Goal: Transaction & Acquisition: Download file/media

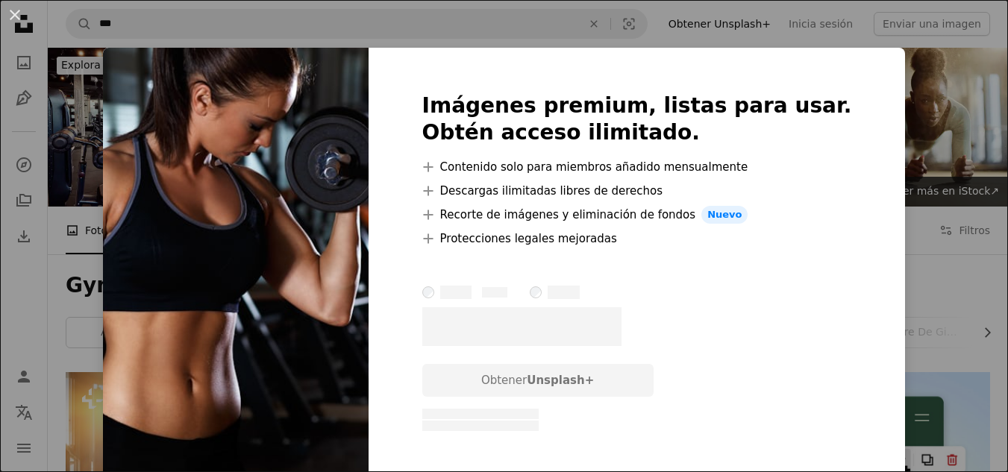
scroll to position [597, 0]
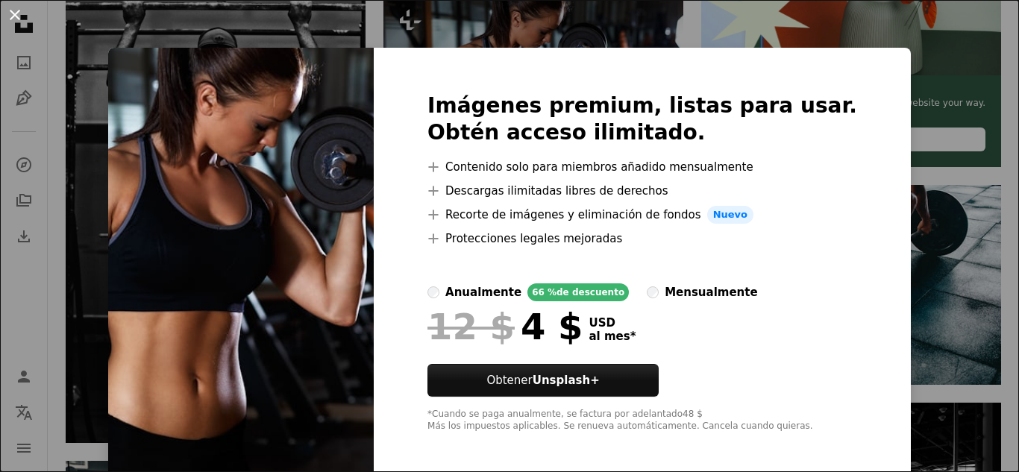
click at [11, 17] on button "An X shape" at bounding box center [15, 15] width 18 height 18
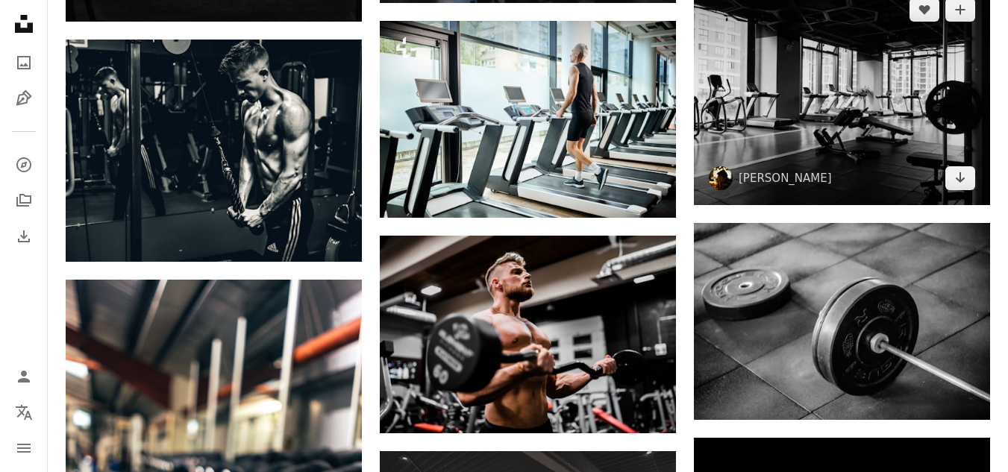
scroll to position [1045, 0]
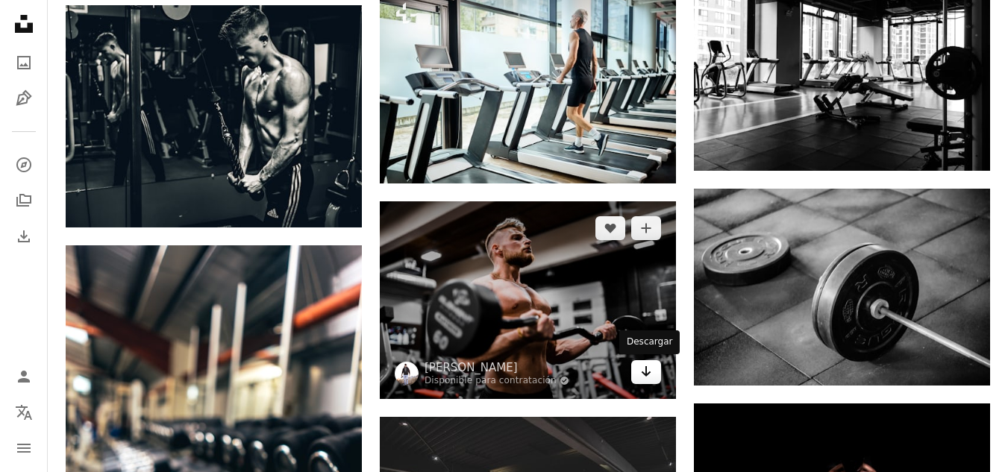
click at [654, 377] on link "Arrow pointing down" at bounding box center [646, 372] width 30 height 24
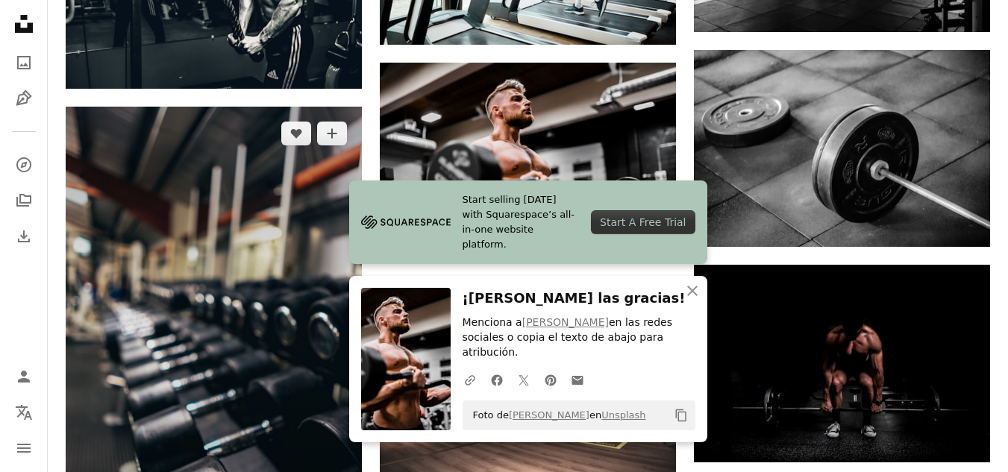
scroll to position [1194, 0]
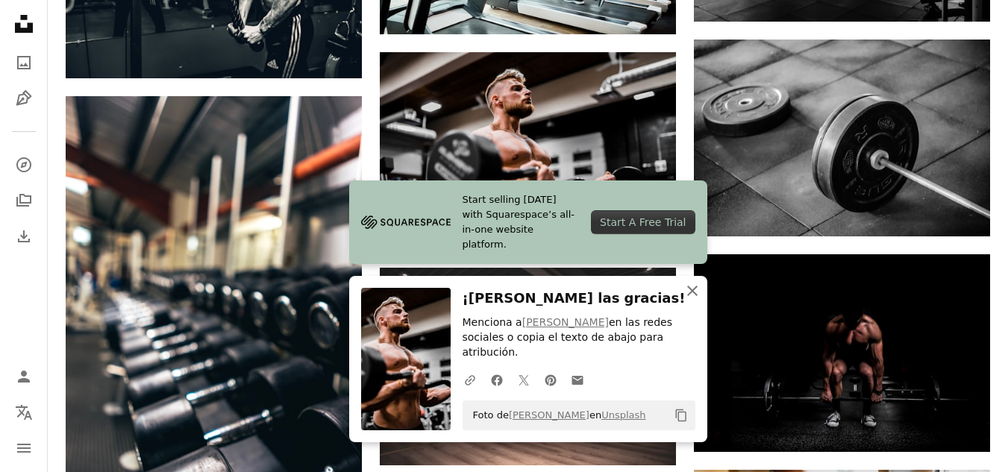
click at [699, 299] on icon "An X shape" at bounding box center [693, 291] width 18 height 18
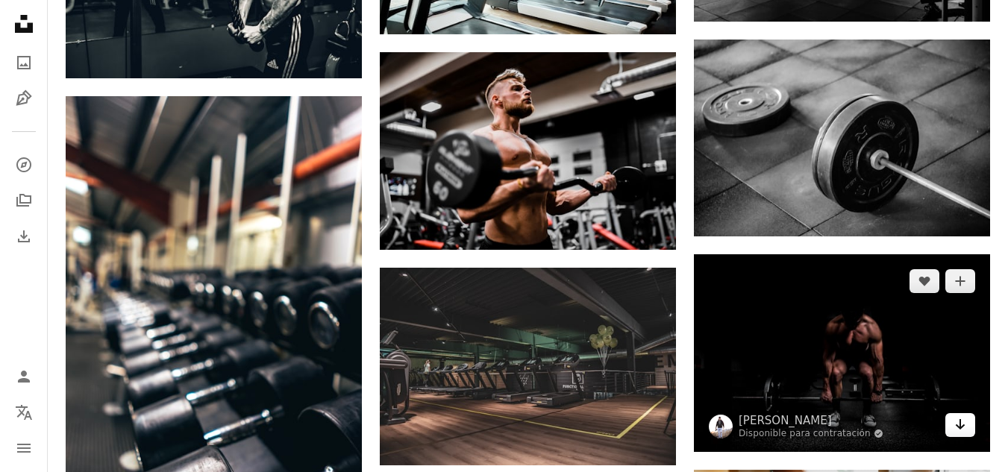
click at [954, 425] on link "Arrow pointing down" at bounding box center [961, 425] width 30 height 24
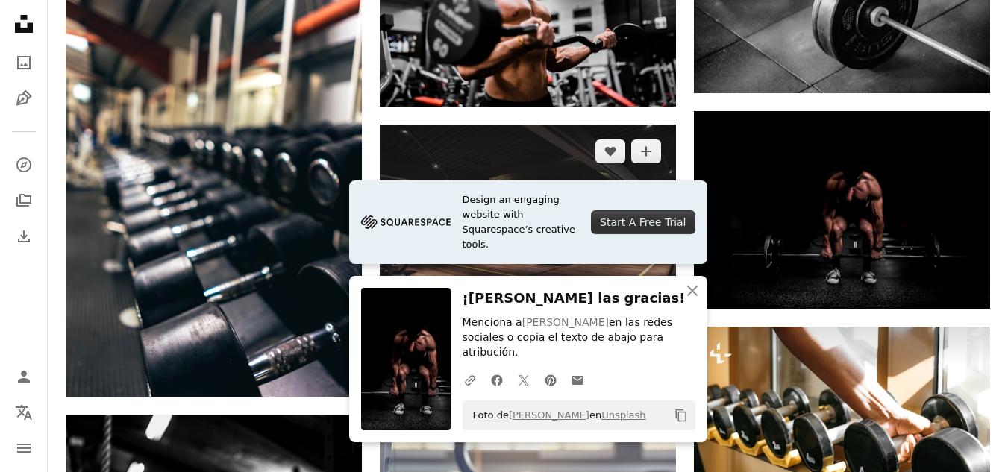
scroll to position [1343, 0]
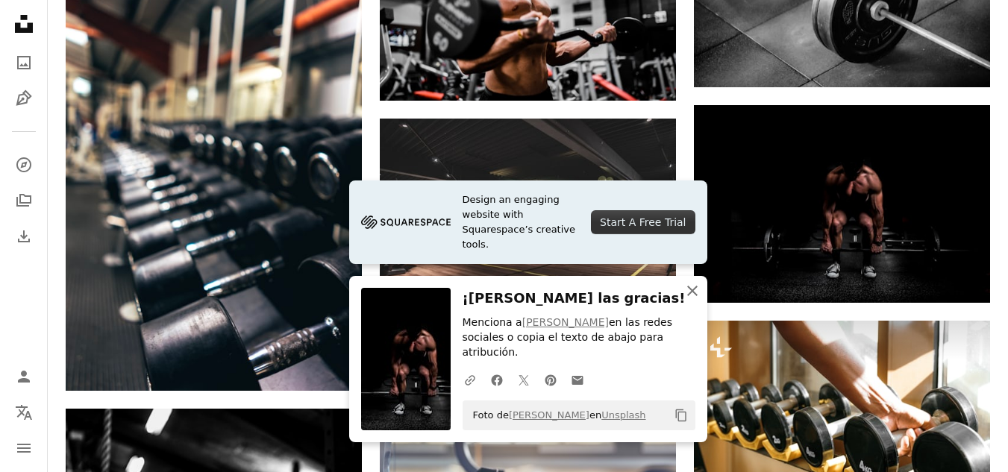
click at [693, 296] on icon "button" at bounding box center [692, 291] width 10 height 10
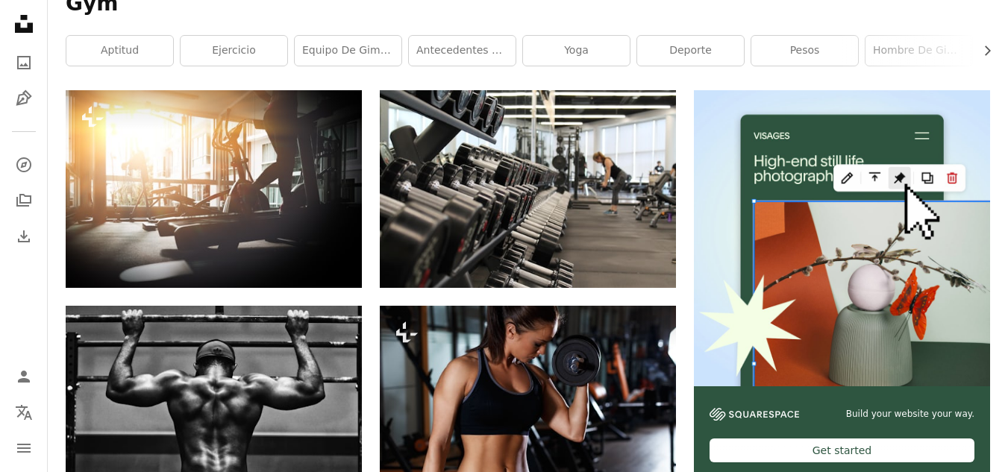
scroll to position [0, 0]
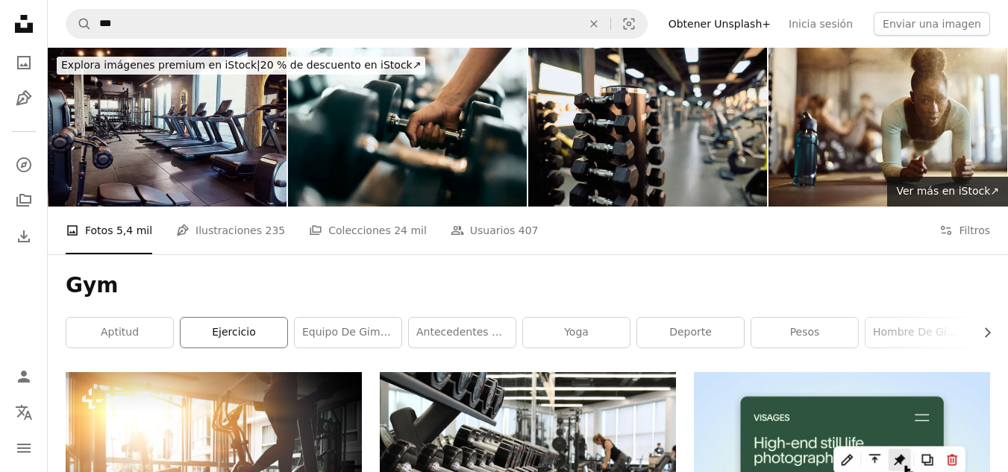
click at [216, 322] on link "ejercicio" at bounding box center [234, 333] width 107 height 30
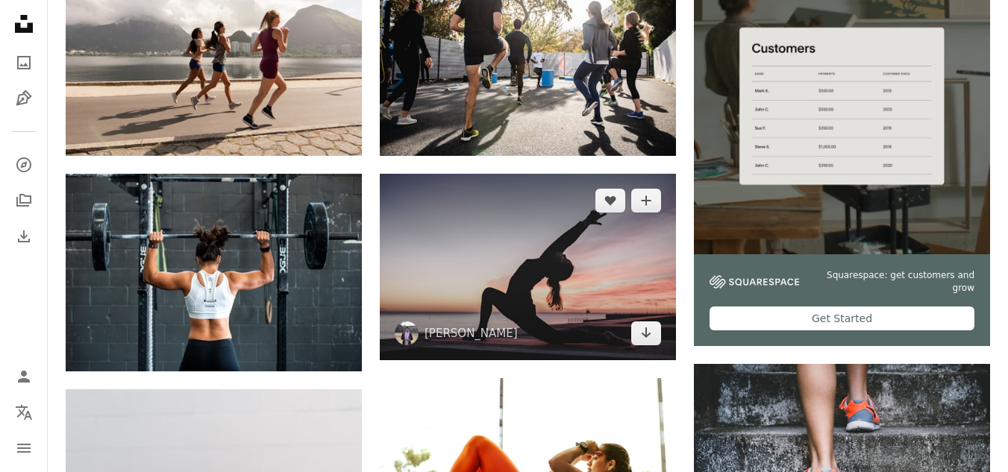
scroll to position [448, 0]
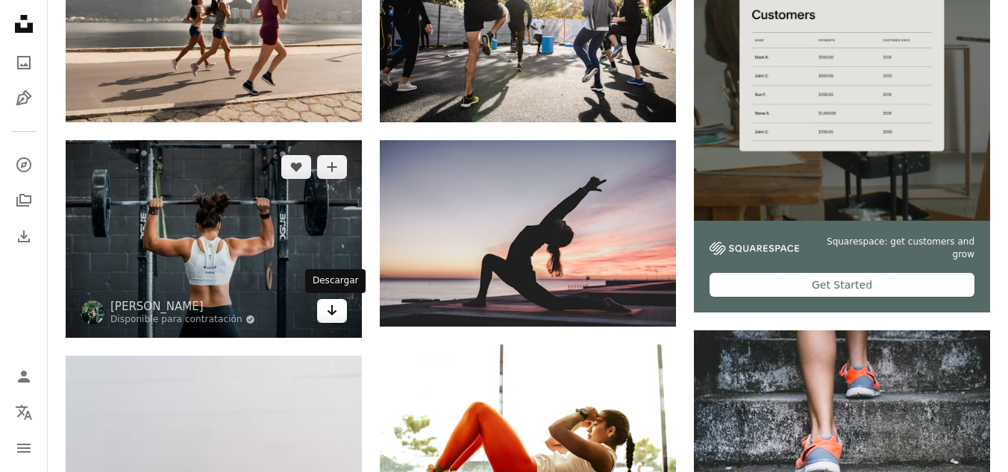
click at [331, 311] on icon "Arrow pointing down" at bounding box center [332, 310] width 12 height 18
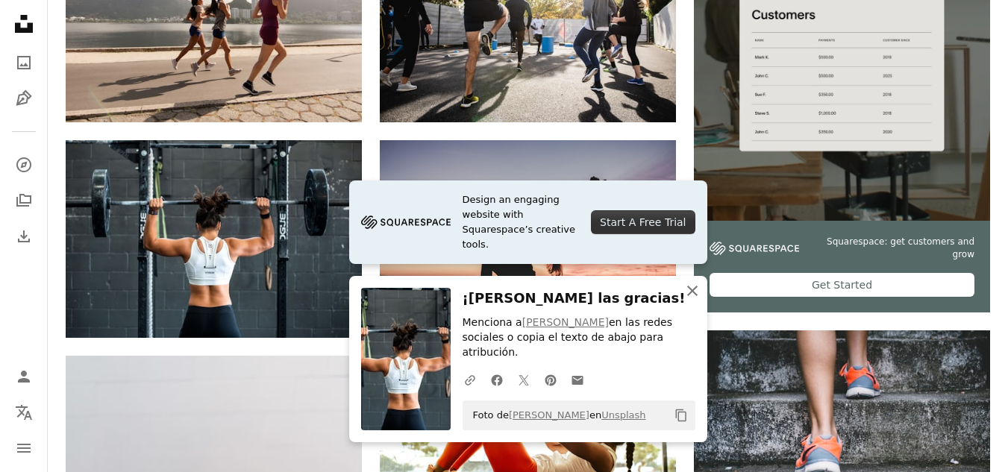
click at [686, 300] on icon "An X shape" at bounding box center [693, 291] width 18 height 18
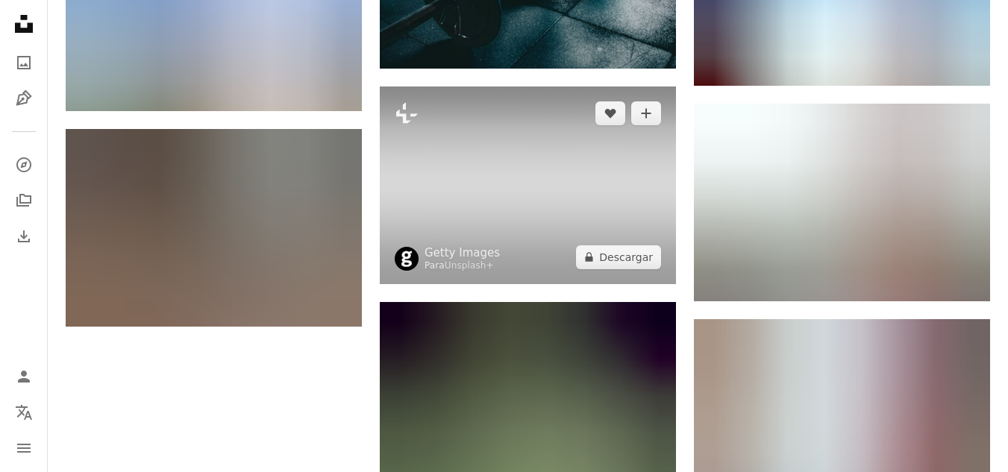
scroll to position [1642, 0]
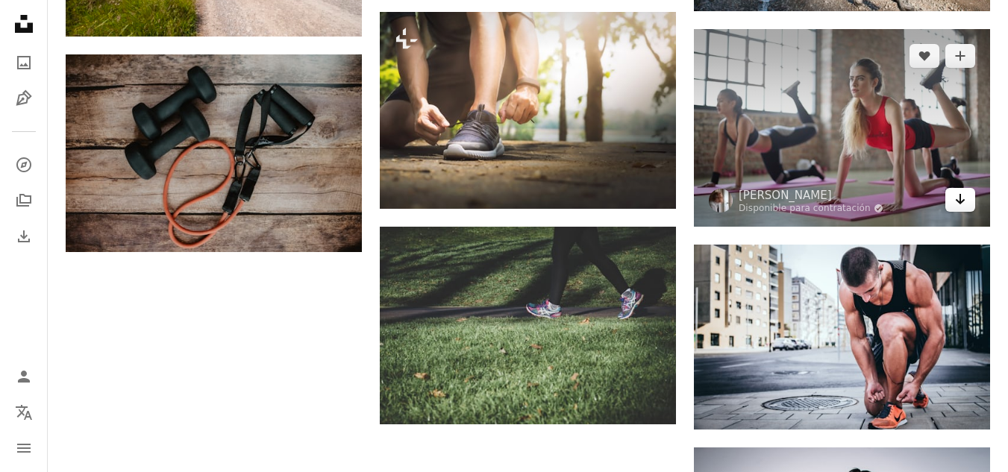
click at [972, 195] on link "Arrow pointing down" at bounding box center [961, 200] width 30 height 24
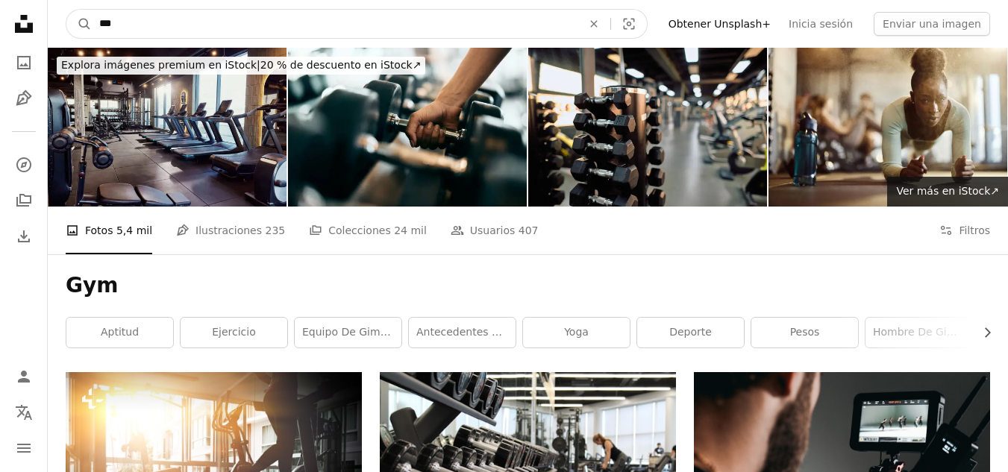
drag, startPoint x: 205, startPoint y: 21, endPoint x: 0, endPoint y: 39, distance: 206.0
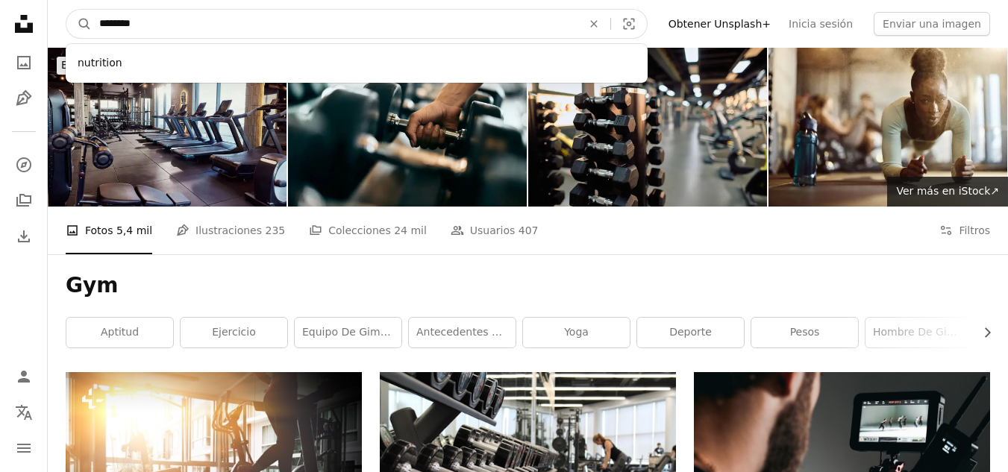
type input "*********"
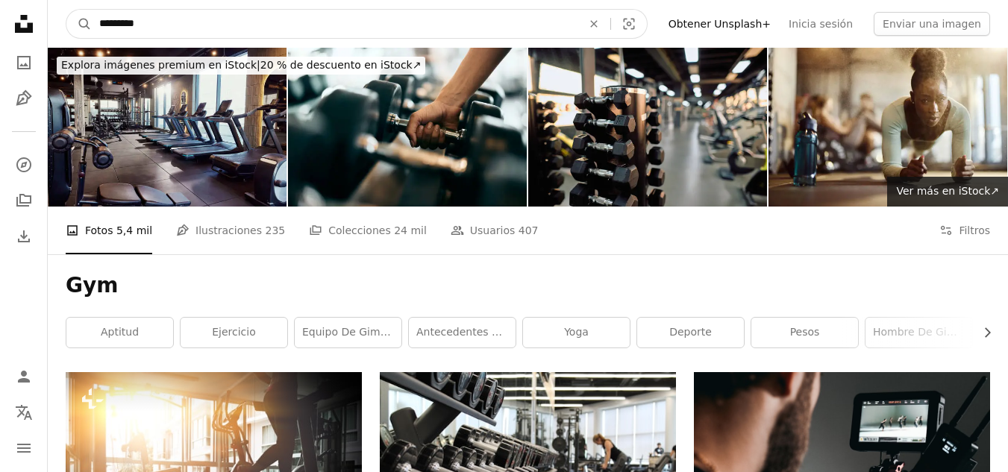
click button "A magnifying glass" at bounding box center [78, 24] width 25 height 28
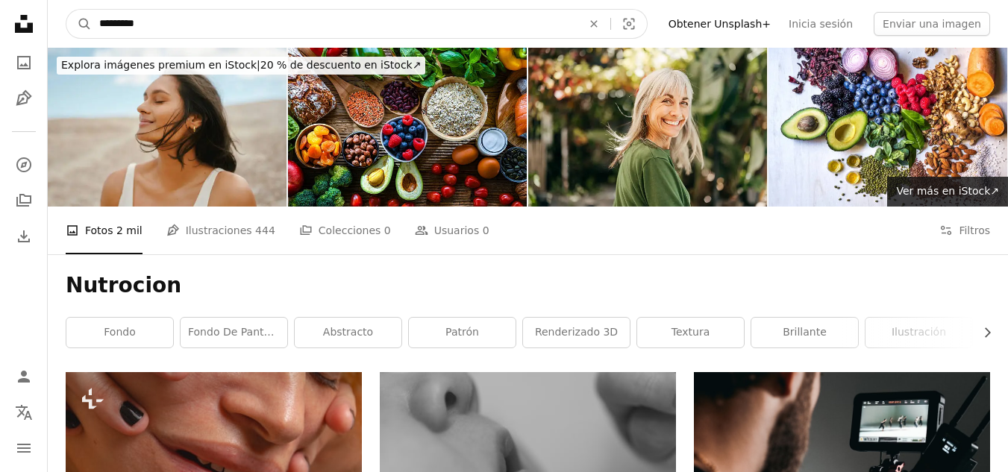
click at [120, 19] on input "*********" at bounding box center [335, 24] width 486 height 28
type input "*********"
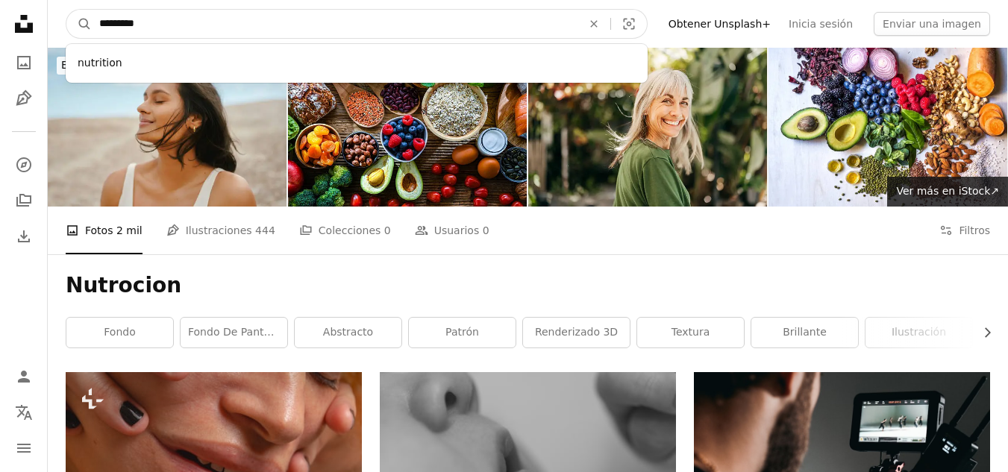
click button "A magnifying glass" at bounding box center [78, 24] width 25 height 28
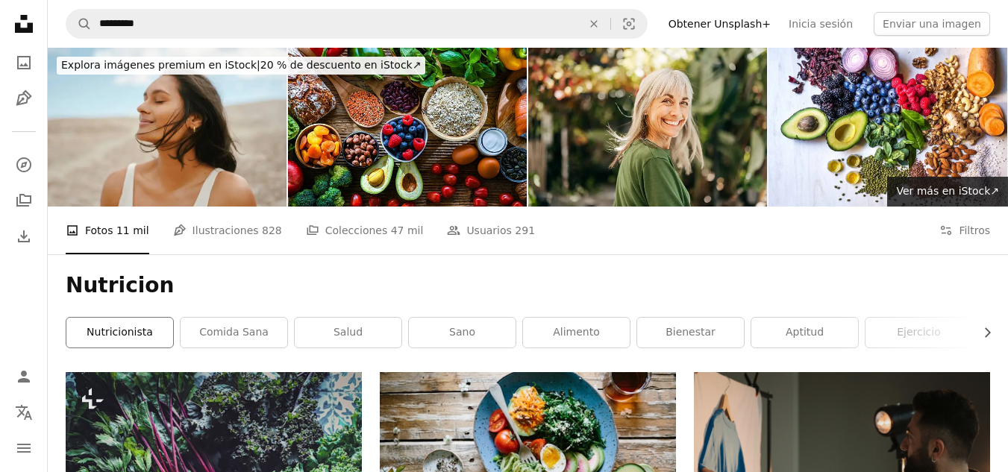
click at [140, 326] on link "nutricionista" at bounding box center [119, 333] width 107 height 30
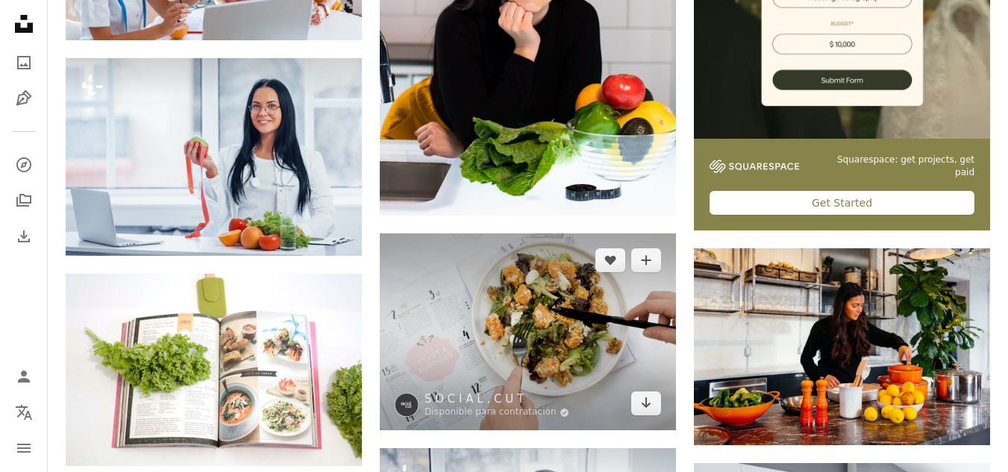
scroll to position [597, 0]
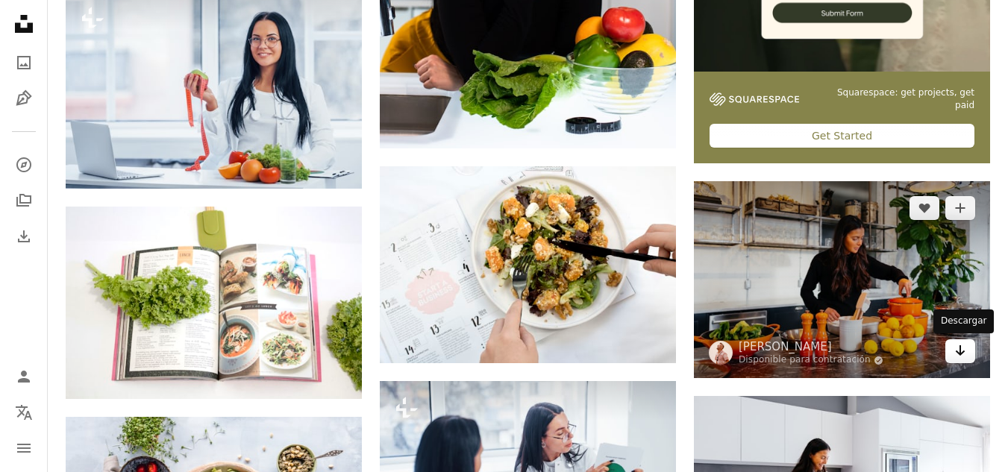
click at [954, 355] on icon "Arrow pointing down" at bounding box center [960, 351] width 12 height 18
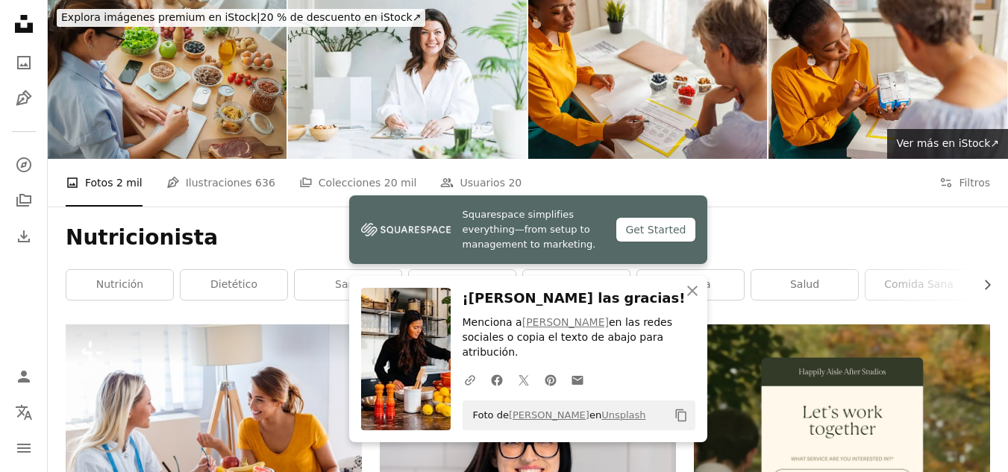
scroll to position [0, 0]
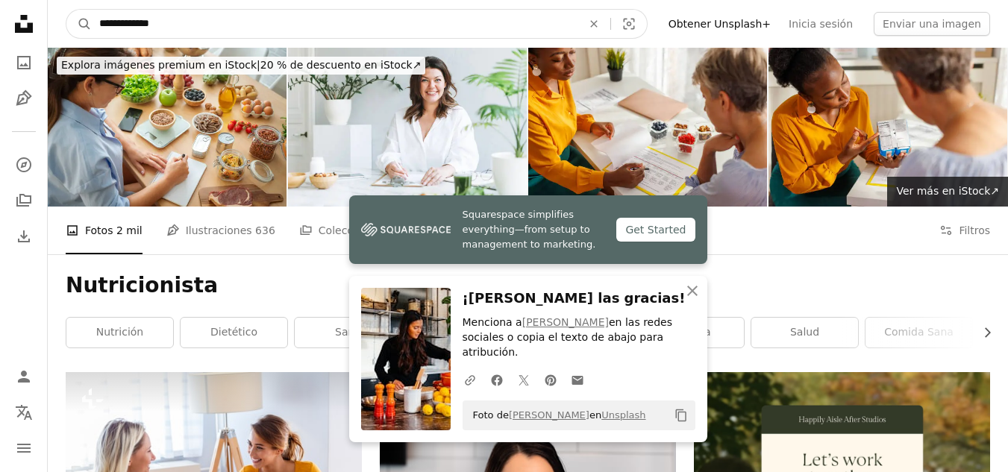
drag, startPoint x: 214, startPoint y: 29, endPoint x: 37, endPoint y: 22, distance: 177.0
type input "**********"
click button "A magnifying glass" at bounding box center [78, 24] width 25 height 28
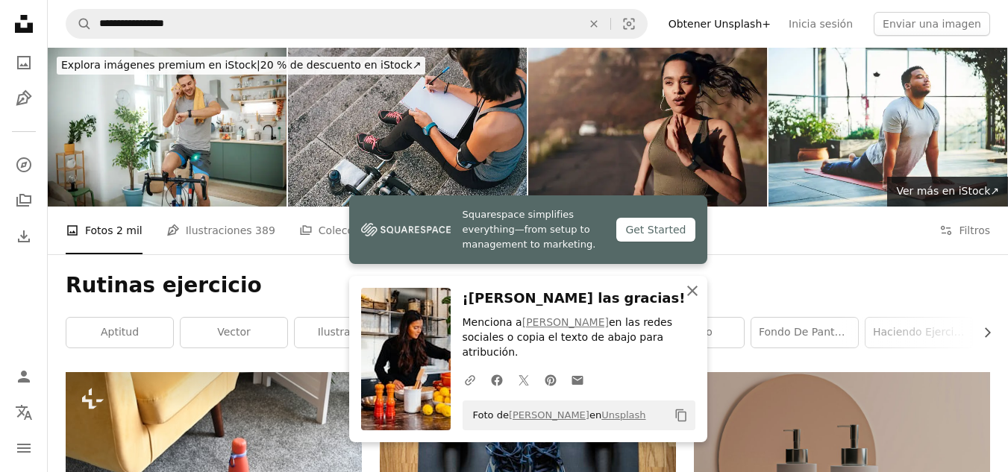
click at [701, 304] on button "An X shape Cerrar" at bounding box center [693, 291] width 30 height 30
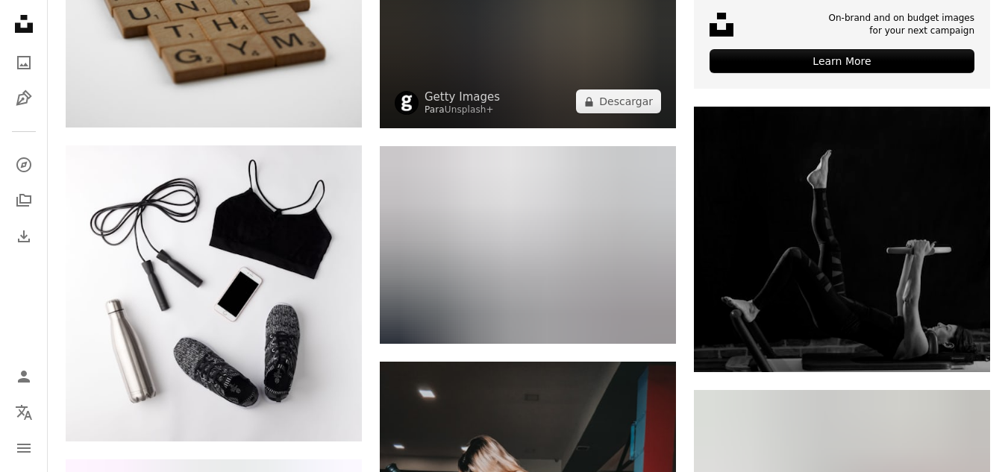
scroll to position [746, 0]
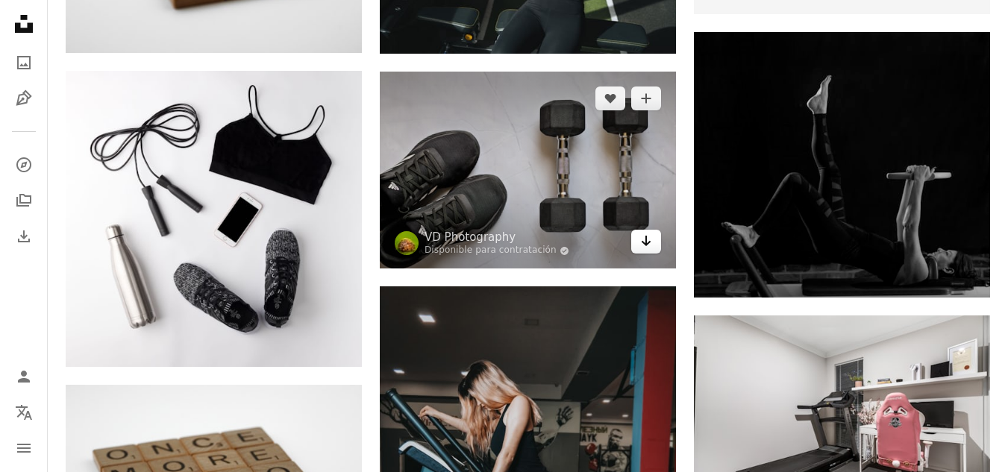
click at [655, 246] on link "Arrow pointing down" at bounding box center [646, 242] width 30 height 24
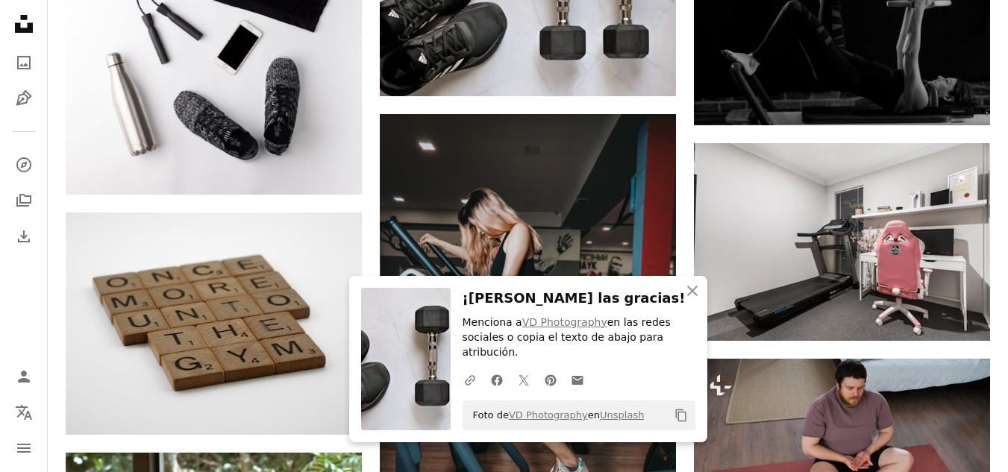
scroll to position [970, 0]
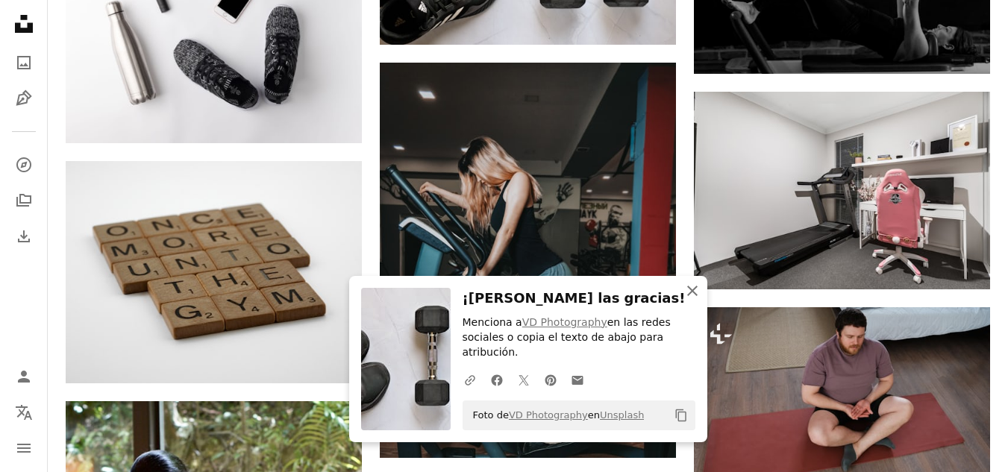
click at [692, 300] on icon "An X shape" at bounding box center [693, 291] width 18 height 18
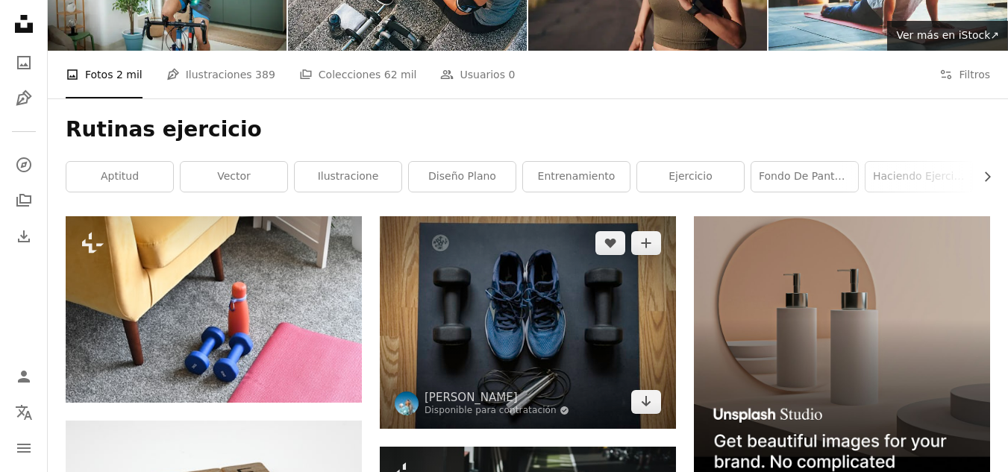
scroll to position [0, 0]
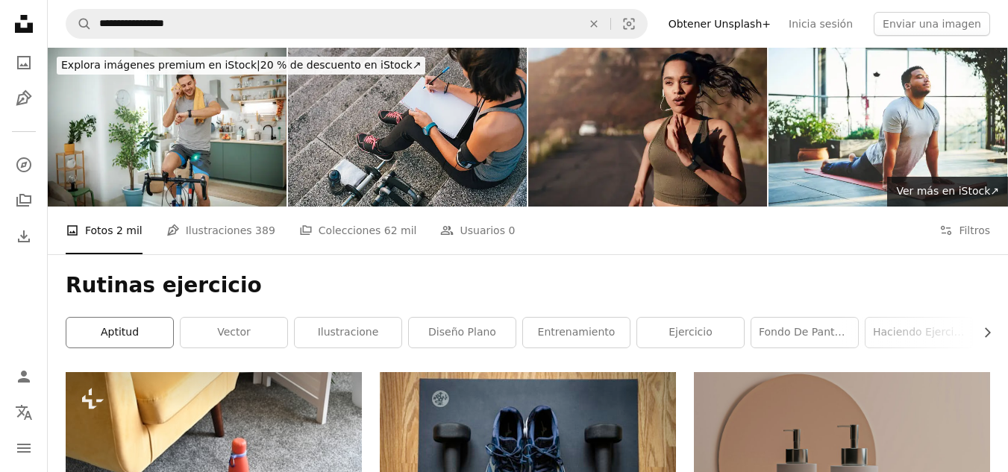
click at [129, 336] on link "aptitud" at bounding box center [119, 333] width 107 height 30
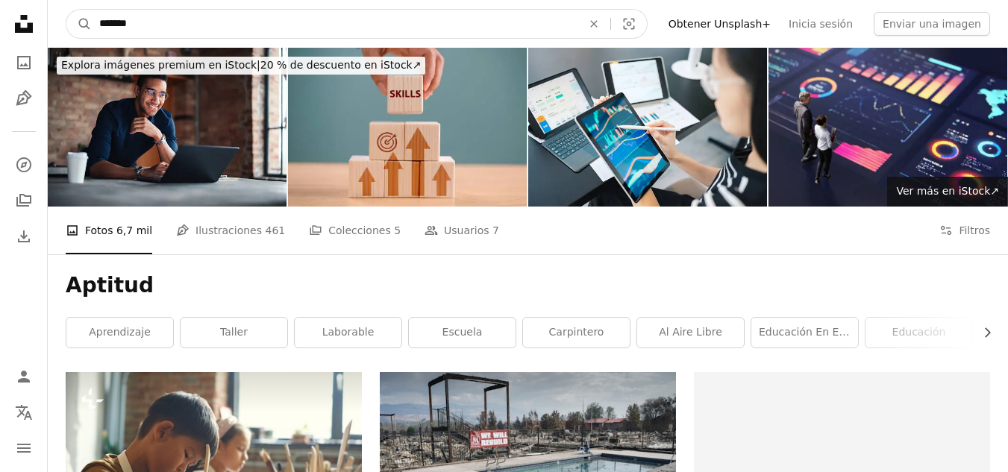
drag, startPoint x: 149, startPoint y: 22, endPoint x: 27, endPoint y: 17, distance: 121.8
type input "*********"
click at [66, 10] on button "A magnifying glass" at bounding box center [78, 24] width 25 height 28
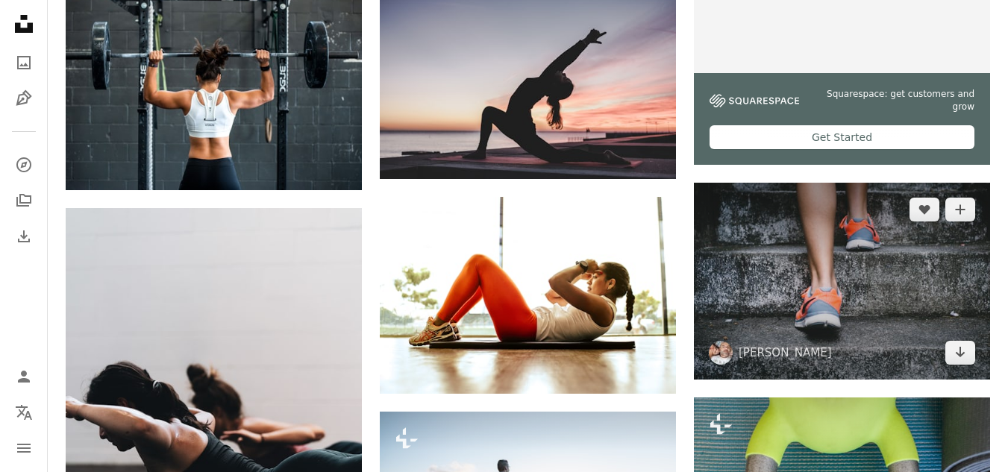
scroll to position [597, 0]
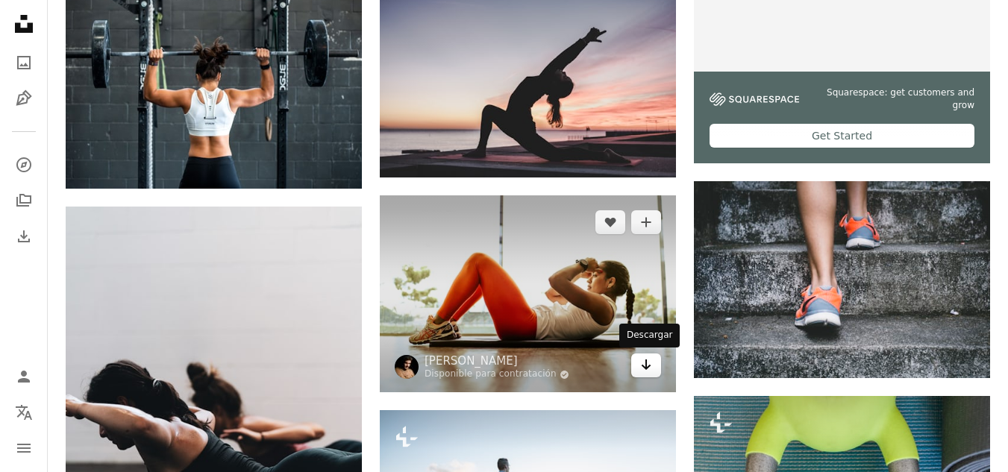
click at [651, 367] on icon "Arrow pointing down" at bounding box center [646, 365] width 12 height 18
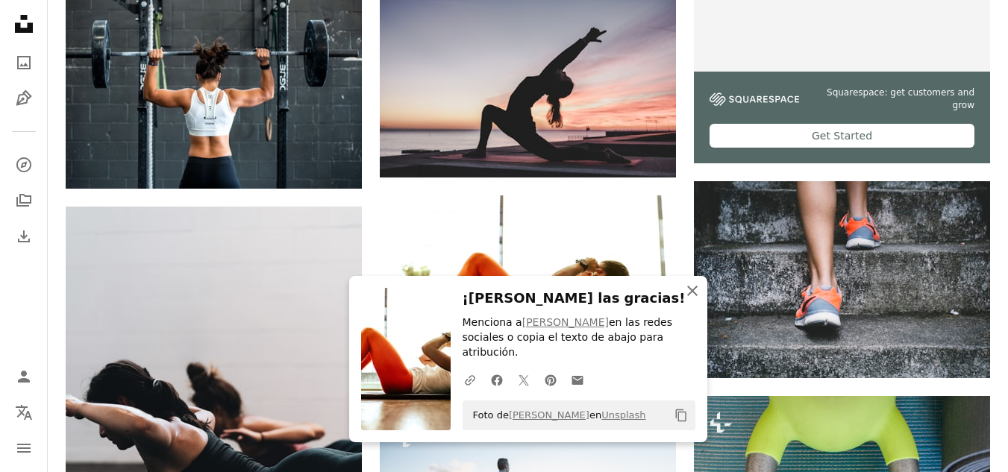
click at [699, 300] on icon "An X shape" at bounding box center [693, 291] width 18 height 18
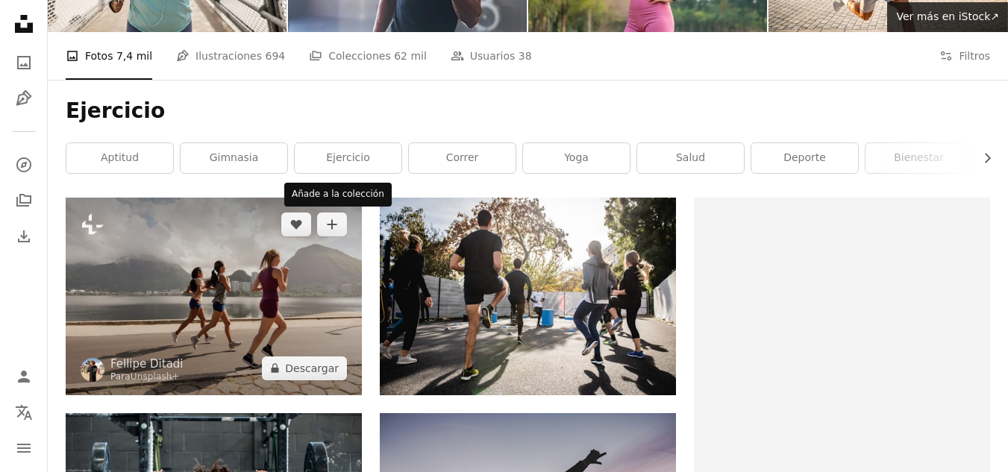
scroll to position [75, 0]
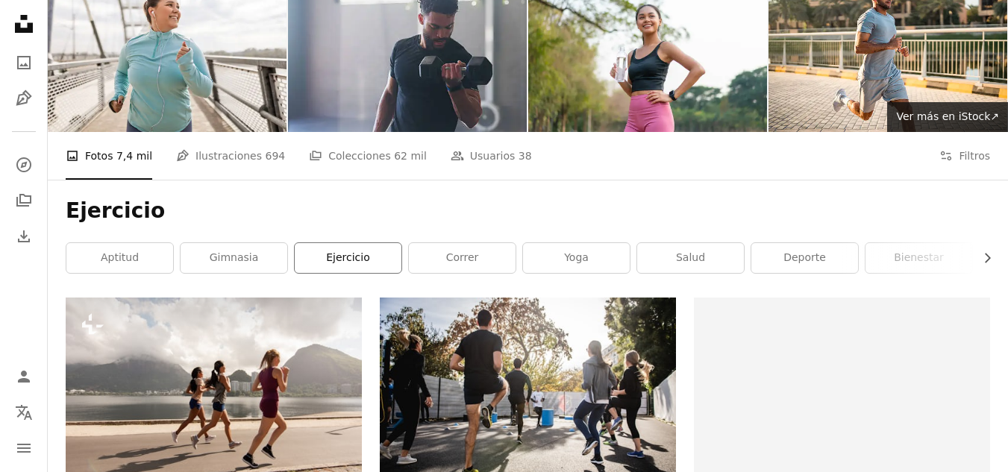
click at [329, 262] on link "ejercicio" at bounding box center [348, 258] width 107 height 30
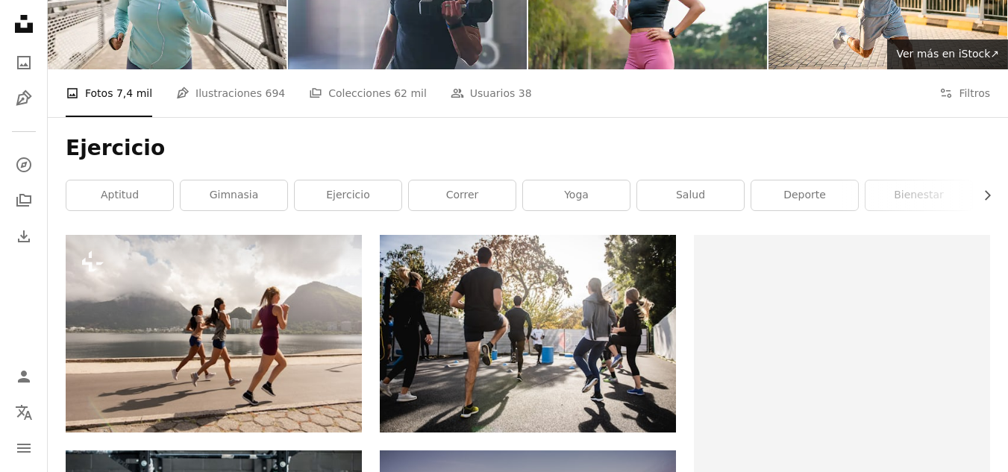
scroll to position [0, 0]
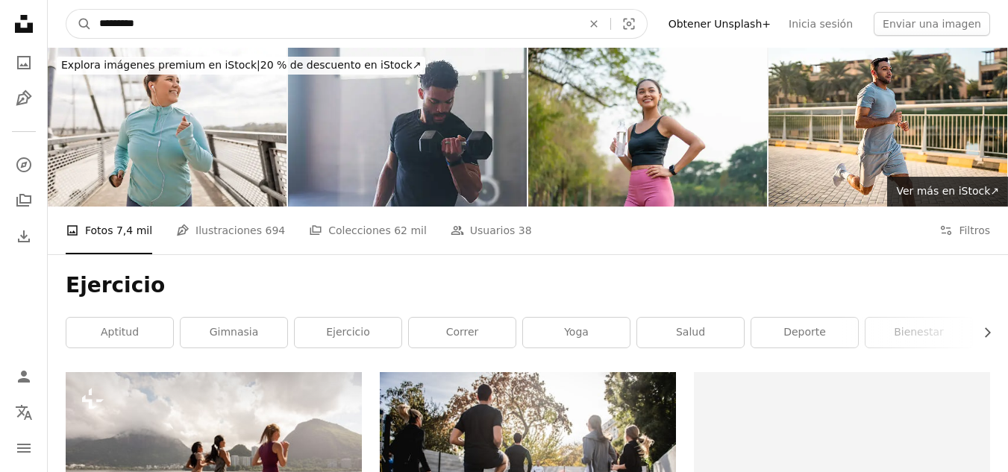
click at [143, 22] on input "*********" at bounding box center [335, 24] width 486 height 28
type input "**********"
click button "A magnifying glass" at bounding box center [78, 24] width 25 height 28
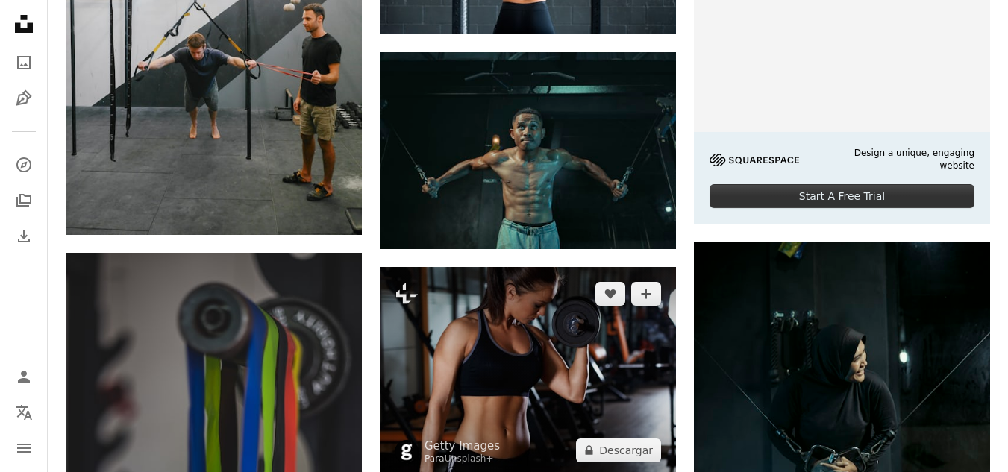
scroll to position [522, 0]
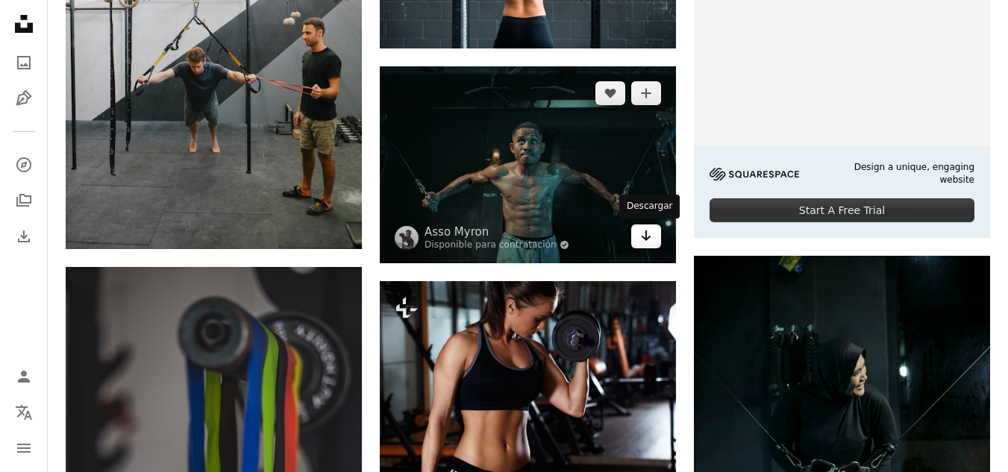
click at [642, 240] on icon "Arrow pointing down" at bounding box center [646, 236] width 12 height 18
